Goal: Information Seeking & Learning: Learn about a topic

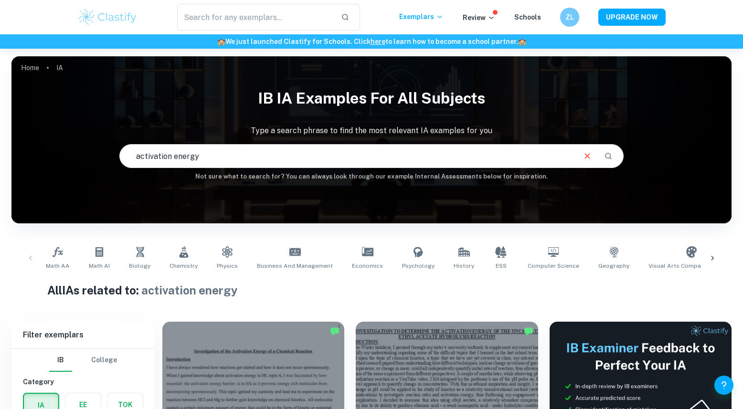
click at [270, 155] on input "activation energy" at bounding box center [347, 156] width 455 height 27
type input "activation energy bleach"
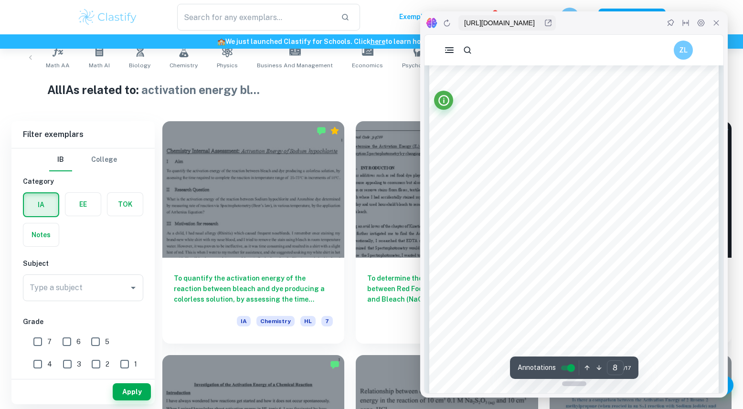
scroll to position [3062, 0]
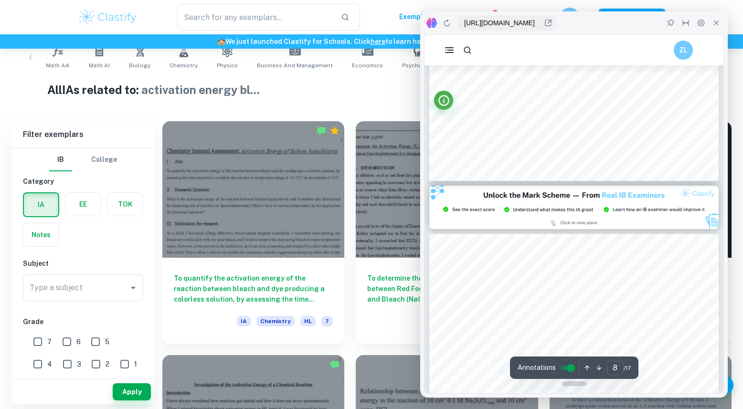
type input "9"
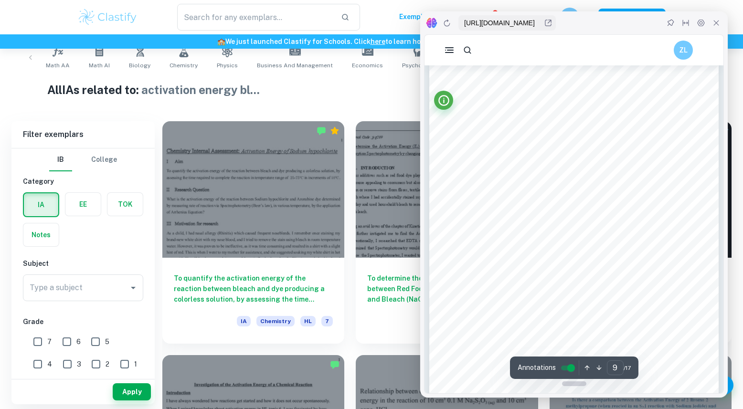
scroll to position [3474, 0]
click at [369, 100] on div "All IAs related to: activation energy bl ..." at bounding box center [371, 91] width 648 height 21
